Goal: Information Seeking & Learning: Find specific fact

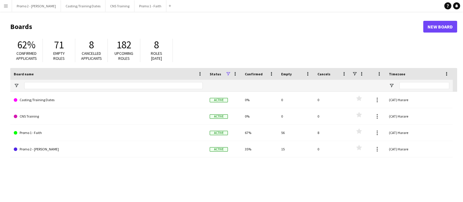
click at [8, 4] on button "Menu" at bounding box center [6, 6] width 12 height 12
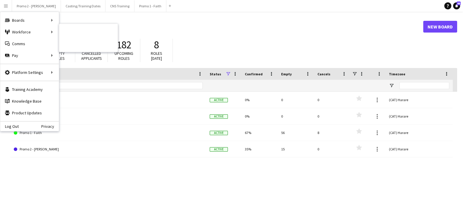
click at [85, 33] on link "My Workforce" at bounding box center [88, 32] width 59 height 12
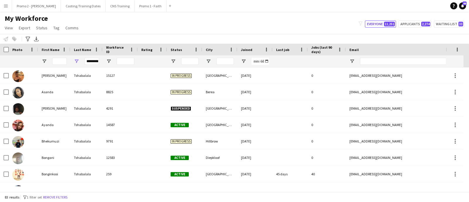
click at [100, 62] on div "*********" at bounding box center [86, 61] width 32 height 12
drag, startPoint x: 97, startPoint y: 62, endPoint x: 69, endPoint y: 62, distance: 27.8
click at [69, 62] on div "*********" at bounding box center [317, 61] width 635 height 12
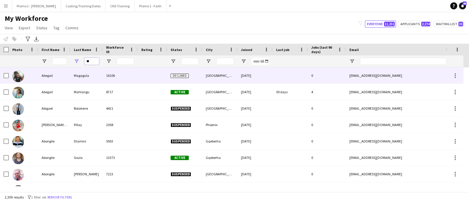
type input "*"
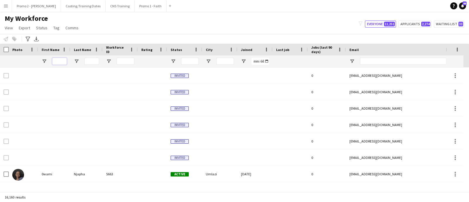
click at [59, 61] on input "First Name Filter Input" at bounding box center [59, 61] width 15 height 7
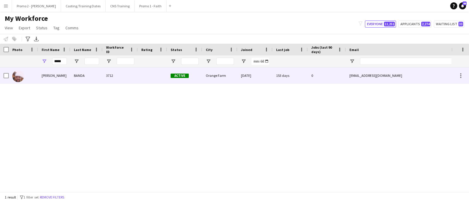
click at [71, 71] on div "BANDA" at bounding box center [86, 75] width 32 height 16
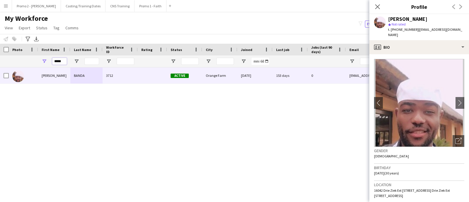
click at [65, 62] on input "*****" at bounding box center [59, 61] width 15 height 7
type input "*"
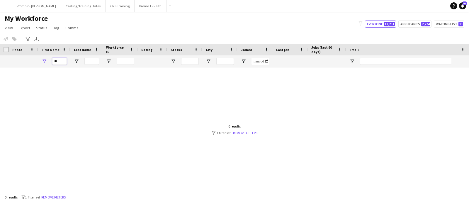
type input "*"
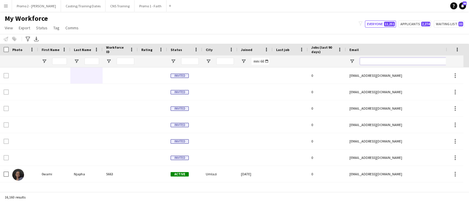
click at [384, 63] on input "Email Filter Input" at bounding box center [410, 61] width 100 height 7
click at [88, 59] on input "Last Name Filter Input" at bounding box center [91, 61] width 15 height 7
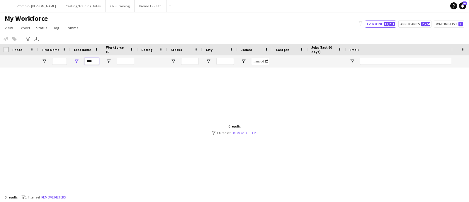
type input "****"
click at [240, 132] on link "Remove filters" at bounding box center [245, 133] width 24 height 4
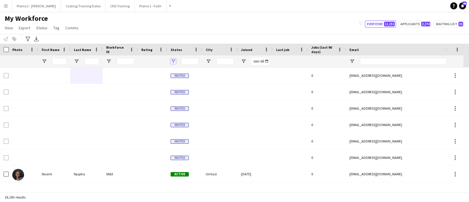
click at [173, 61] on span "Open Filter Menu" at bounding box center [172, 61] width 5 height 5
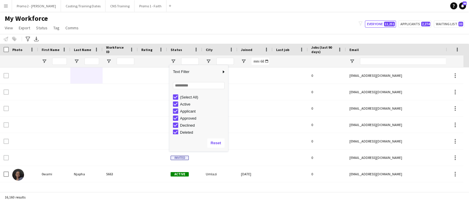
click at [177, 23] on div "My Workforce View Views Default view Applicants New view Update view Delete vie…" at bounding box center [234, 24] width 469 height 20
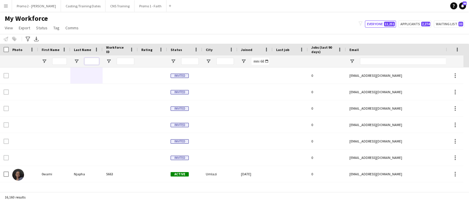
click at [91, 62] on input "Last Name Filter Input" at bounding box center [91, 61] width 15 height 7
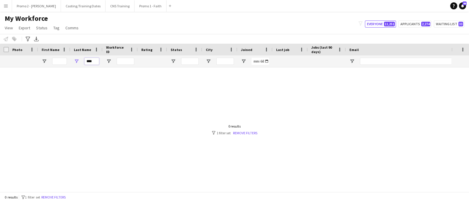
type input "****"
click at [59, 60] on input "First Name Filter Input" at bounding box center [59, 61] width 15 height 7
drag, startPoint x: 97, startPoint y: 62, endPoint x: 79, endPoint y: 59, distance: 18.2
click at [79, 59] on div "****" at bounding box center [86, 61] width 32 height 12
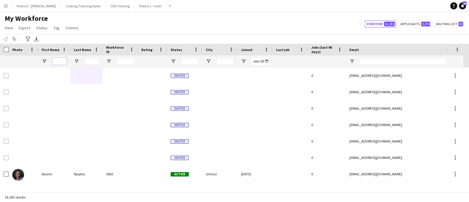
click at [56, 62] on input "First Name Filter Input" at bounding box center [59, 61] width 15 height 7
click at [399, 61] on input "Email Filter Input" at bounding box center [410, 61] width 100 height 7
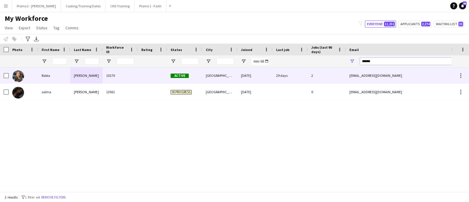
type input "******"
click at [222, 76] on div "[GEOGRAPHIC_DATA]" at bounding box center [219, 75] width 35 height 16
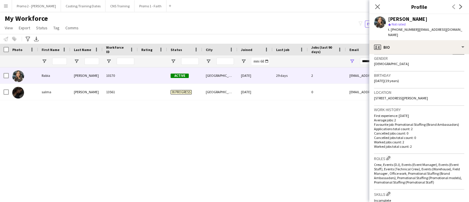
scroll to position [250, 0]
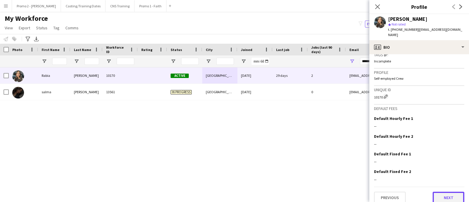
click at [443, 195] on button "Next" at bounding box center [448, 198] width 32 height 12
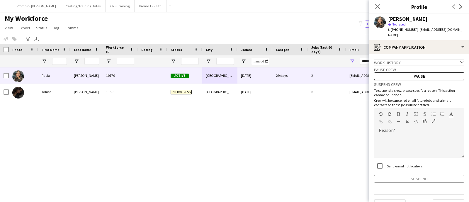
scroll to position [8, 0]
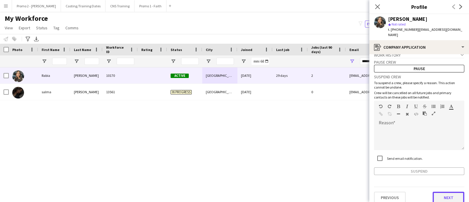
click at [444, 193] on button "Next" at bounding box center [448, 198] width 32 height 12
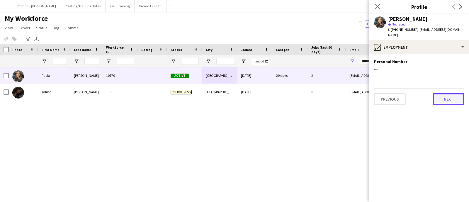
click at [453, 93] on button "Next" at bounding box center [448, 99] width 32 height 12
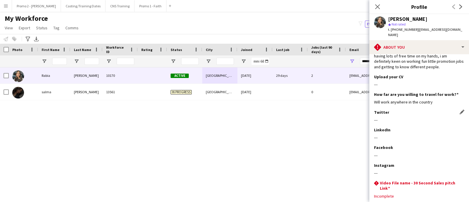
scroll to position [84, 0]
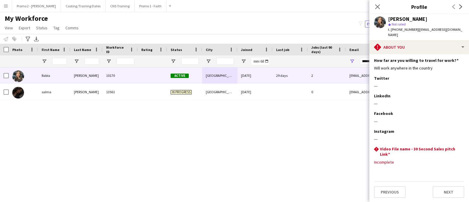
click at [437, 185] on div "Previous Next" at bounding box center [419, 189] width 90 height 17
click at [437, 193] on button "Next" at bounding box center [448, 192] width 32 height 12
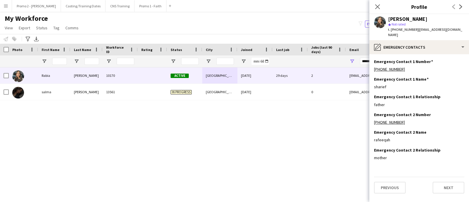
scroll to position [0, 0]
click at [442, 183] on button "Next" at bounding box center [448, 188] width 32 height 12
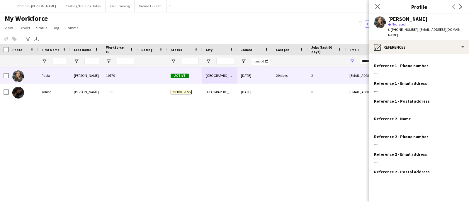
scroll to position [26, 0]
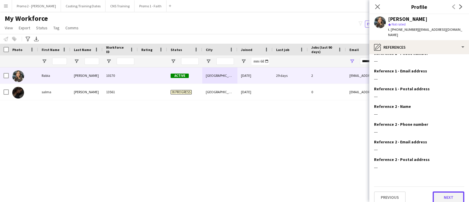
click at [438, 194] on button "Next" at bounding box center [448, 197] width 32 height 12
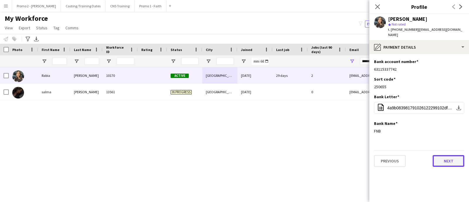
click at [438, 155] on button "Next" at bounding box center [448, 161] width 32 height 12
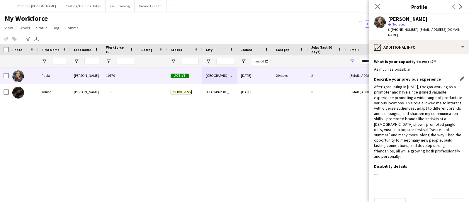
scroll to position [1, 0]
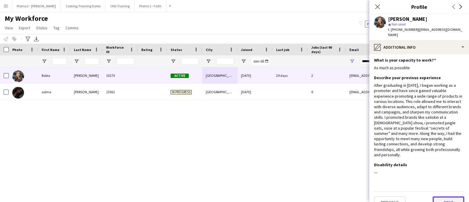
click at [438, 196] on button "Next" at bounding box center [448, 202] width 32 height 12
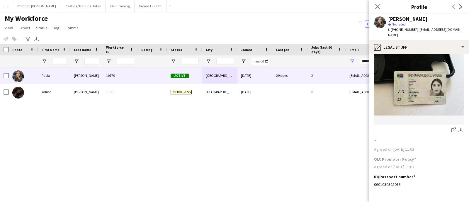
scroll to position [45, 0]
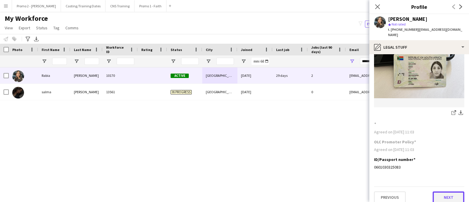
click at [441, 191] on button "Next" at bounding box center [448, 197] width 32 height 12
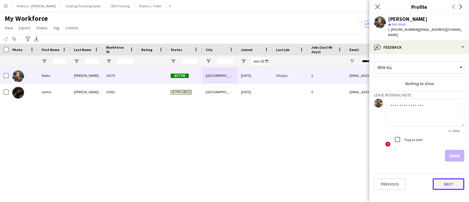
click at [444, 179] on button "Next" at bounding box center [448, 184] width 32 height 12
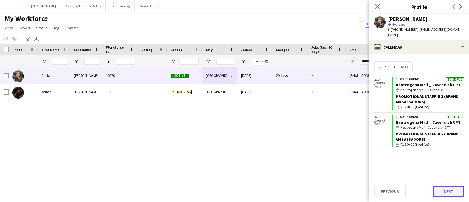
click at [439, 188] on button "Next" at bounding box center [448, 191] width 32 height 12
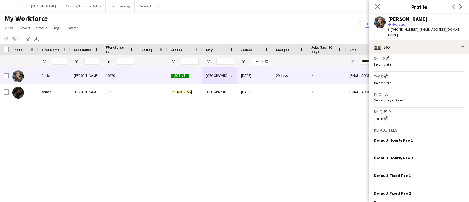
scroll to position [250, 0]
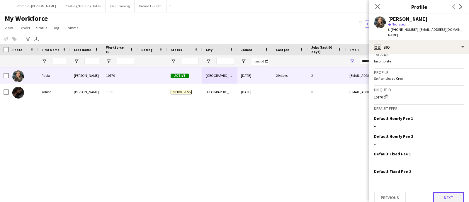
click at [442, 192] on button "Next" at bounding box center [448, 198] width 32 height 12
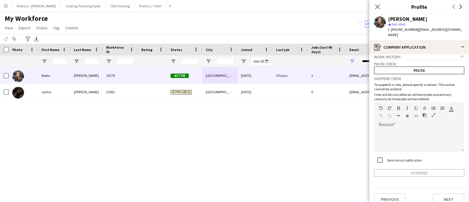
scroll to position [8, 0]
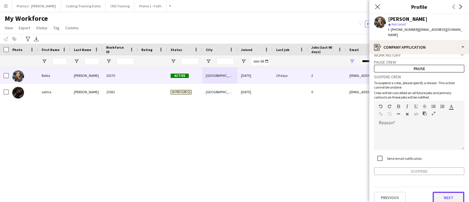
click at [441, 192] on button "Next" at bounding box center [448, 198] width 32 height 12
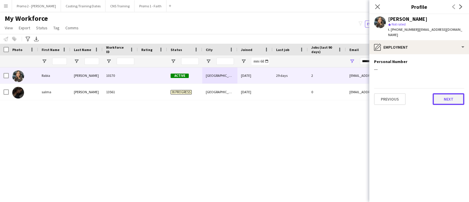
click at [441, 95] on button "Next" at bounding box center [448, 99] width 32 height 12
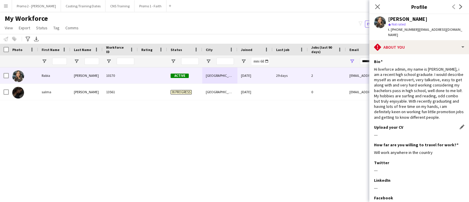
scroll to position [84, 0]
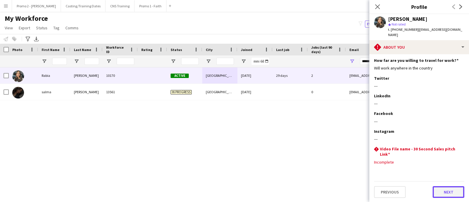
click at [445, 191] on button "Next" at bounding box center [448, 192] width 32 height 12
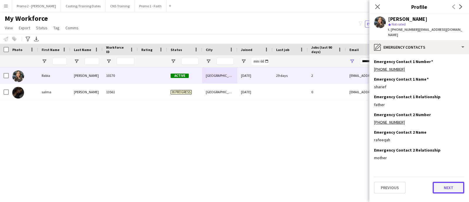
click at [449, 182] on button "Next" at bounding box center [448, 188] width 32 height 12
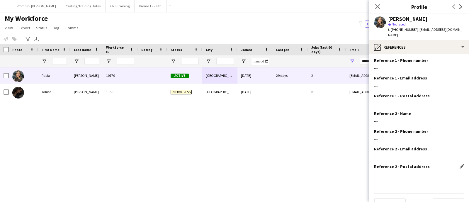
scroll to position [26, 0]
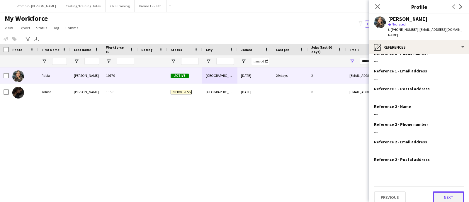
click at [445, 191] on button "Next" at bounding box center [448, 197] width 32 height 12
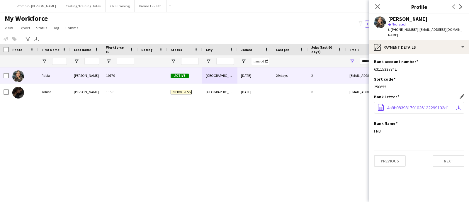
click at [400, 105] on span "4a9b083981791026122299102df67ddd.pdf" at bounding box center [420, 107] width 66 height 5
click at [138, 131] on div "[PERSON_NAME] 10170 Active [GEOGRAPHIC_DATA] [DATE] 29 days 2 [EMAIL_ADDRESS][D…" at bounding box center [225, 126] width 451 height 119
click at [252, 138] on div "[PERSON_NAME] 10170 Active [GEOGRAPHIC_DATA] [DATE] 29 days 2 [EMAIL_ADDRESS][D…" at bounding box center [225, 126] width 451 height 119
